Goal: Register for event/course

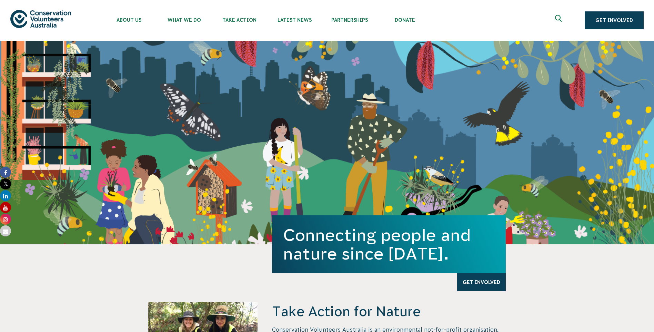
click at [245, 255] on section "Take Action for Nature Conservation Volunteers Australia is an environmental no…" at bounding box center [327, 328] width 654 height 168
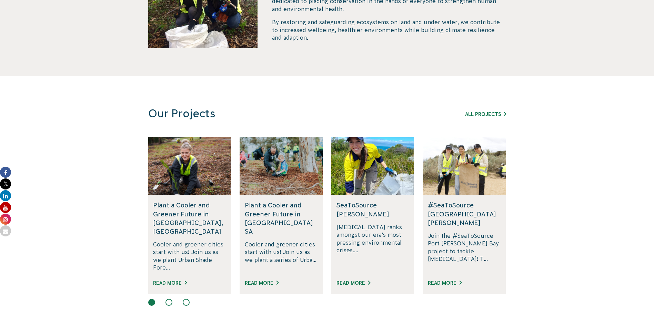
scroll to position [276, 0]
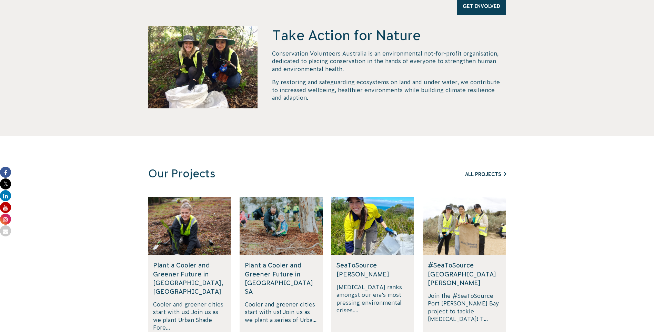
click at [485, 174] on link "All Projects" at bounding box center [485, 174] width 41 height 6
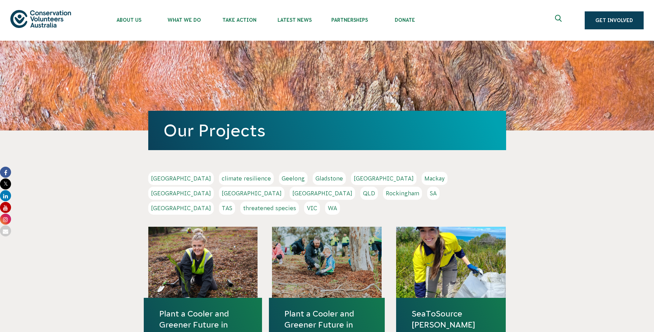
click at [351, 179] on link "[GEOGRAPHIC_DATA]" at bounding box center [384, 178] width 66 height 13
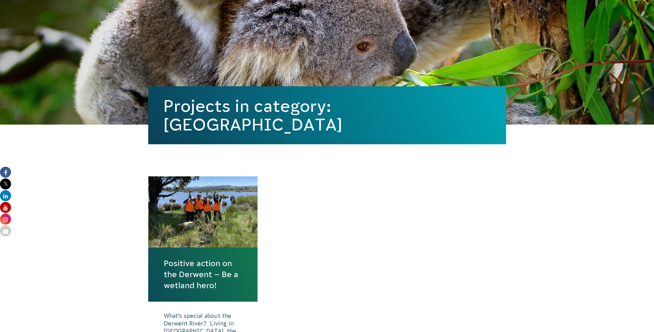
scroll to position [138, 0]
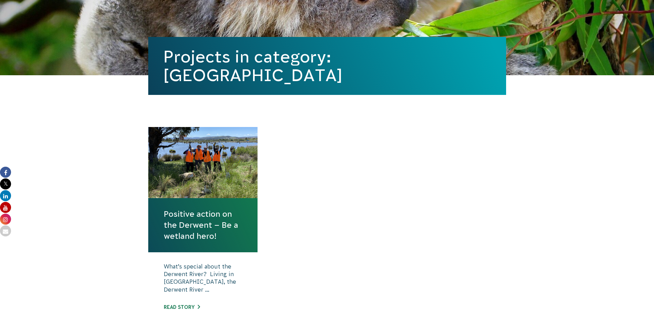
click at [198, 232] on link "Positive action on the Derwent – Be a wetland hero!" at bounding box center [203, 224] width 79 height 33
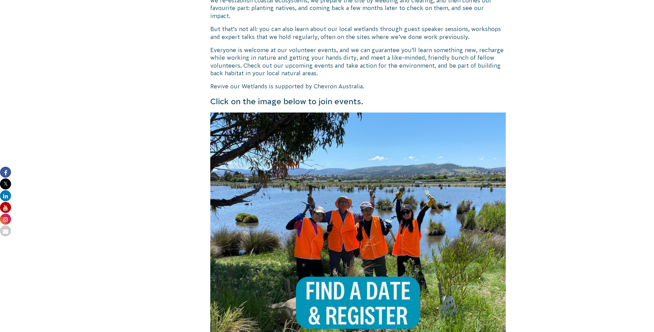
scroll to position [586, 0]
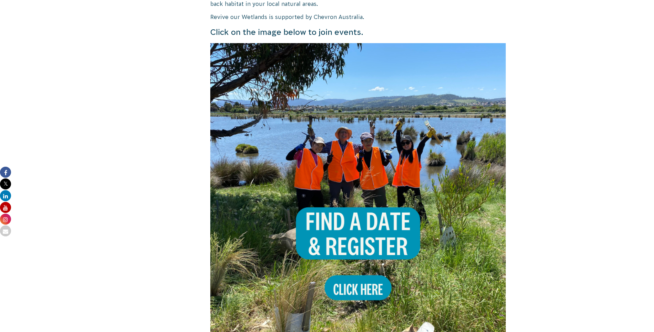
click at [349, 202] on img at bounding box center [358, 191] width 296 height 296
